Goal: Navigation & Orientation: Find specific page/section

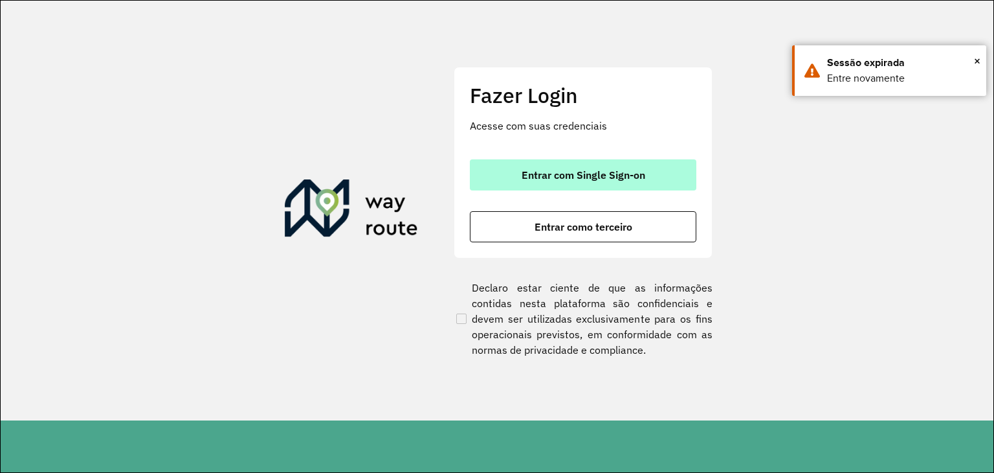
click at [579, 182] on button "Entrar com Single Sign-on" at bounding box center [583, 174] width 227 height 31
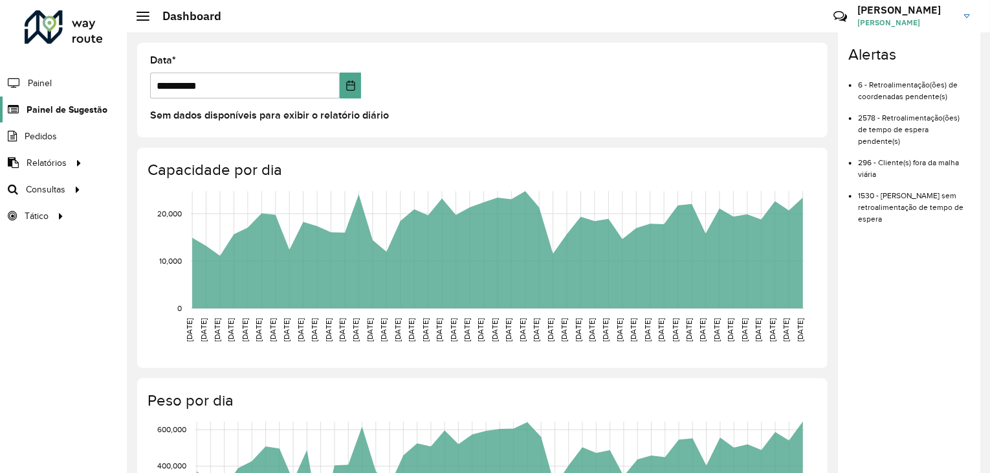
click at [30, 101] on link "Painel de Sugestão" at bounding box center [53, 109] width 107 height 26
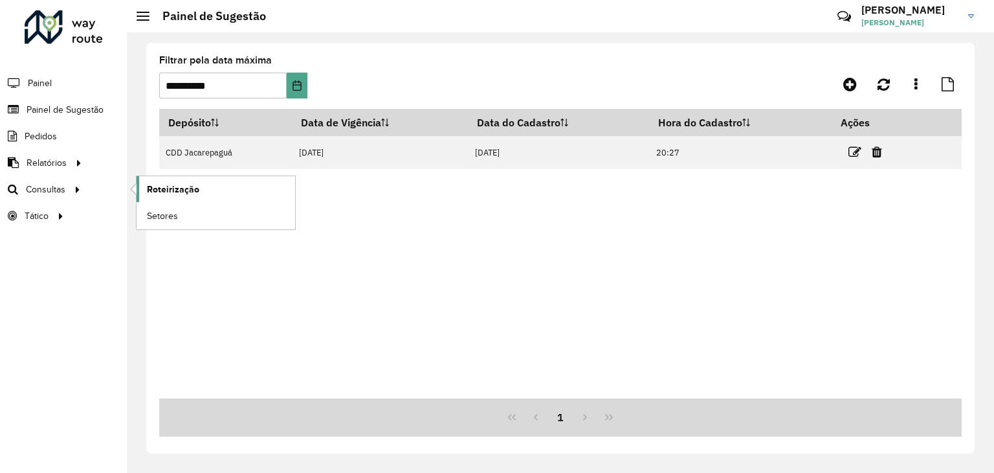
click at [205, 182] on link "Roteirização" at bounding box center [216, 189] width 159 height 26
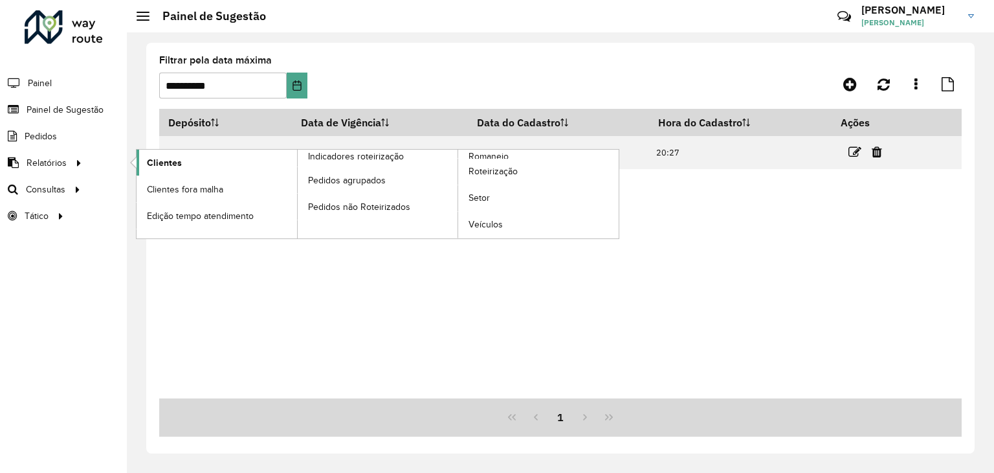
click at [171, 161] on span "Clientes" at bounding box center [164, 163] width 35 height 14
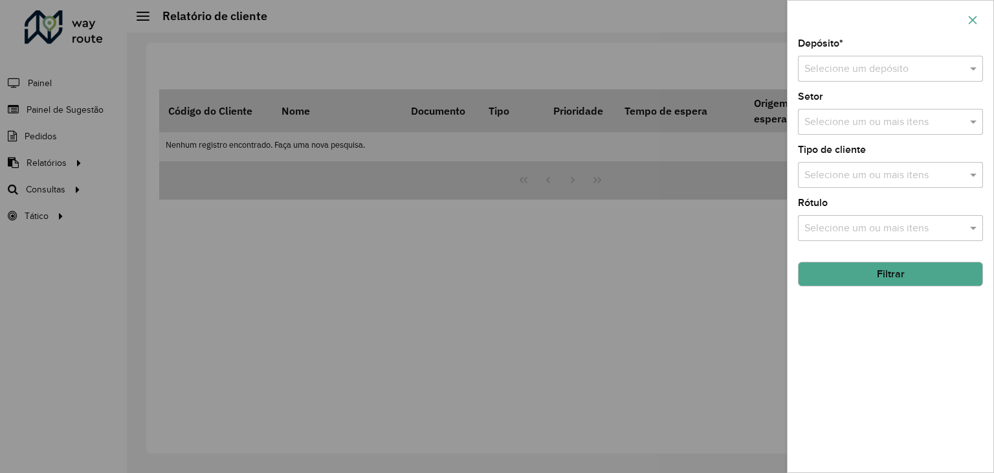
click at [971, 22] on icon "button" at bounding box center [973, 20] width 8 height 8
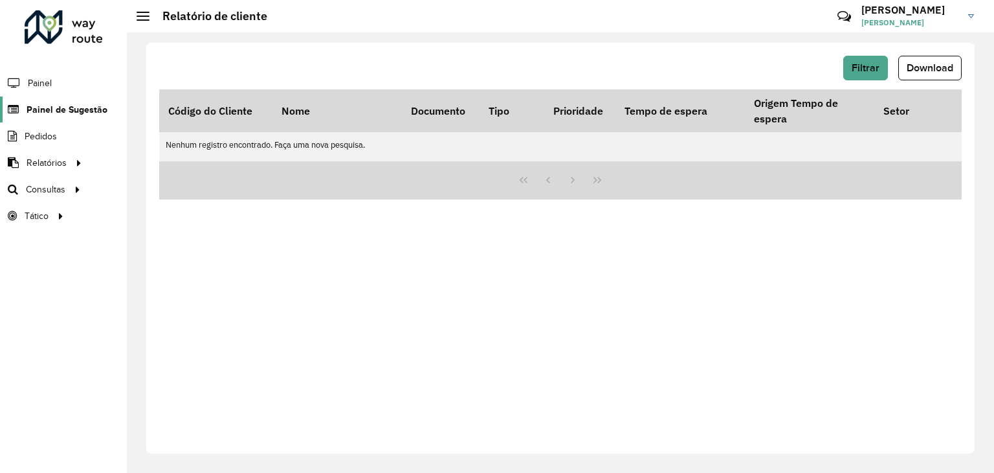
click at [44, 115] on span "Painel de Sugestão" at bounding box center [67, 110] width 81 height 14
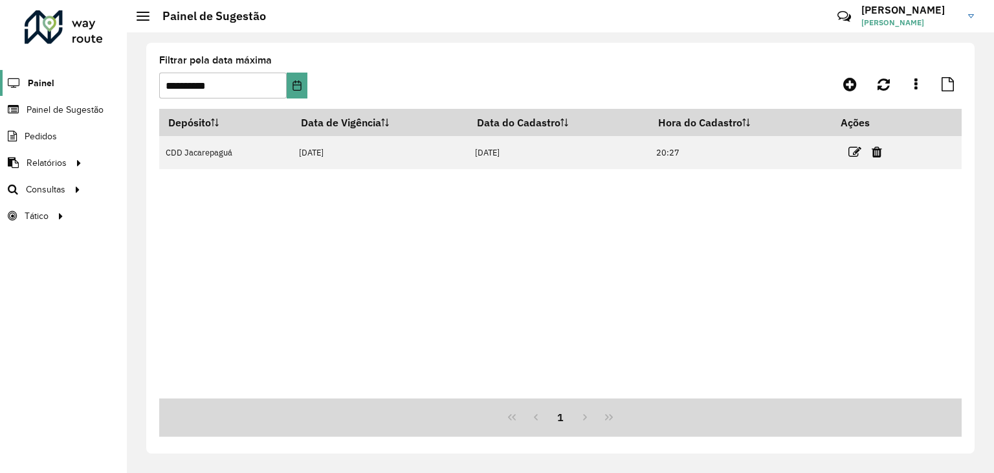
click at [49, 84] on span "Painel" at bounding box center [41, 83] width 27 height 14
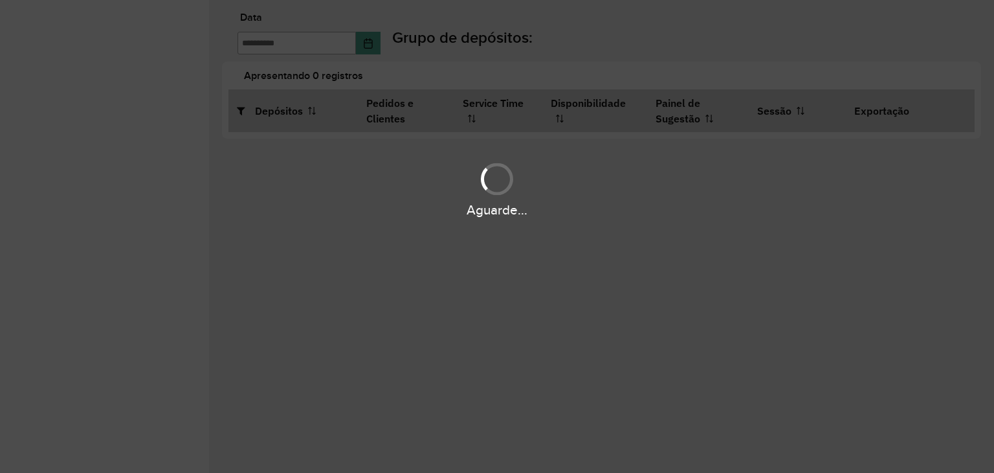
type input "**********"
